Goal: Information Seeking & Learning: Understand process/instructions

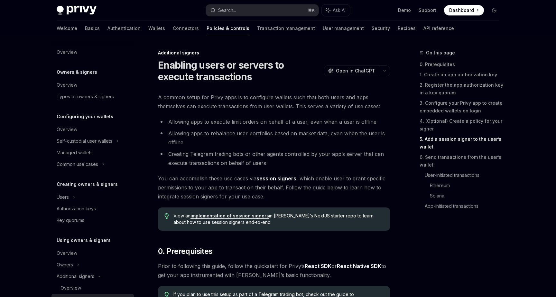
click at [227, 12] on div "Search..." at bounding box center [227, 10] width 18 height 8
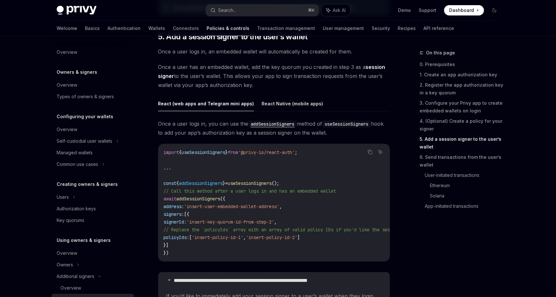
scroll to position [226, 0]
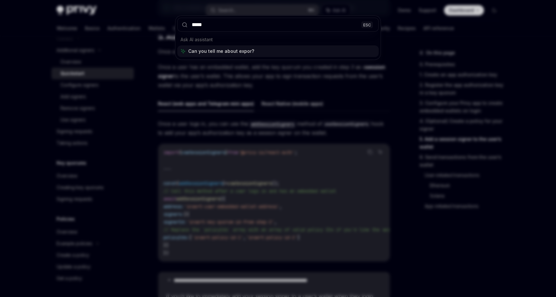
type input "******"
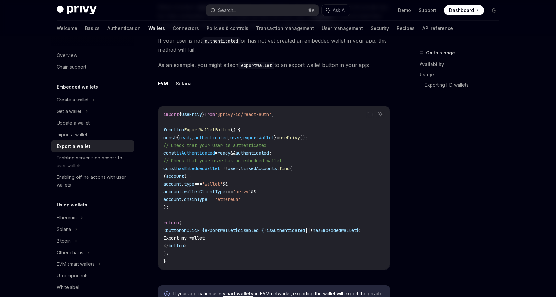
click at [178, 82] on button "Solana" at bounding box center [184, 83] width 16 height 15
type textarea "*"
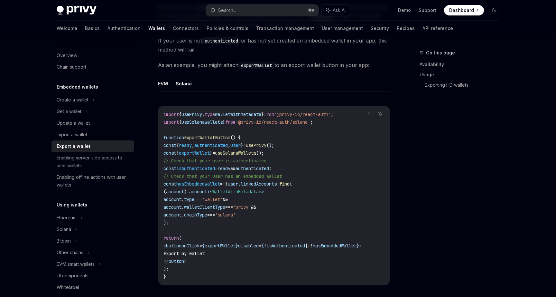
scroll to position [340, 0]
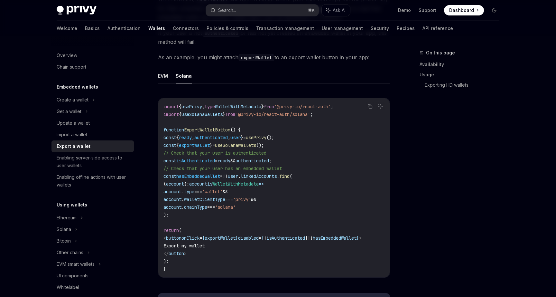
drag, startPoint x: 253, startPoint y: 206, endPoint x: 174, endPoint y: 193, distance: 79.9
click at [174, 193] on code "import { usePrivy , type WalletWithMetadata } from '@privy-io/react-auth' ; imp…" at bounding box center [273, 188] width 221 height 170
copy code "account . type === 'wallet' && account . walletClientType === 'privy' && accoun…"
drag, startPoint x: 285, startPoint y: 145, endPoint x: 168, endPoint y: 145, distance: 116.8
click at [168, 145] on code "import { usePrivy , type WalletWithMetadata } from '@privy-io/react-auth' ; imp…" at bounding box center [273, 188] width 221 height 170
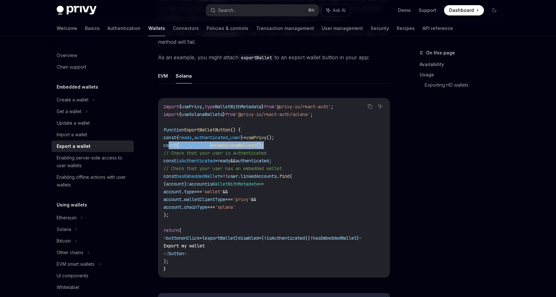
copy span "const { exportWallet } = useSolanaWallets ();"
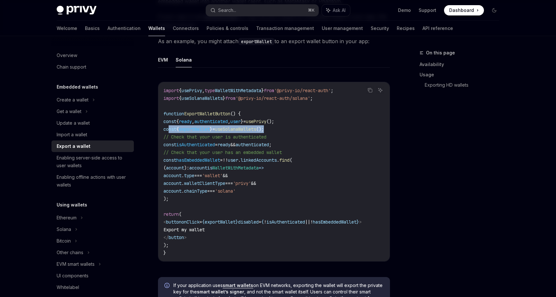
scroll to position [360, 0]
